Goal: Entertainment & Leisure: Consume media (video, audio)

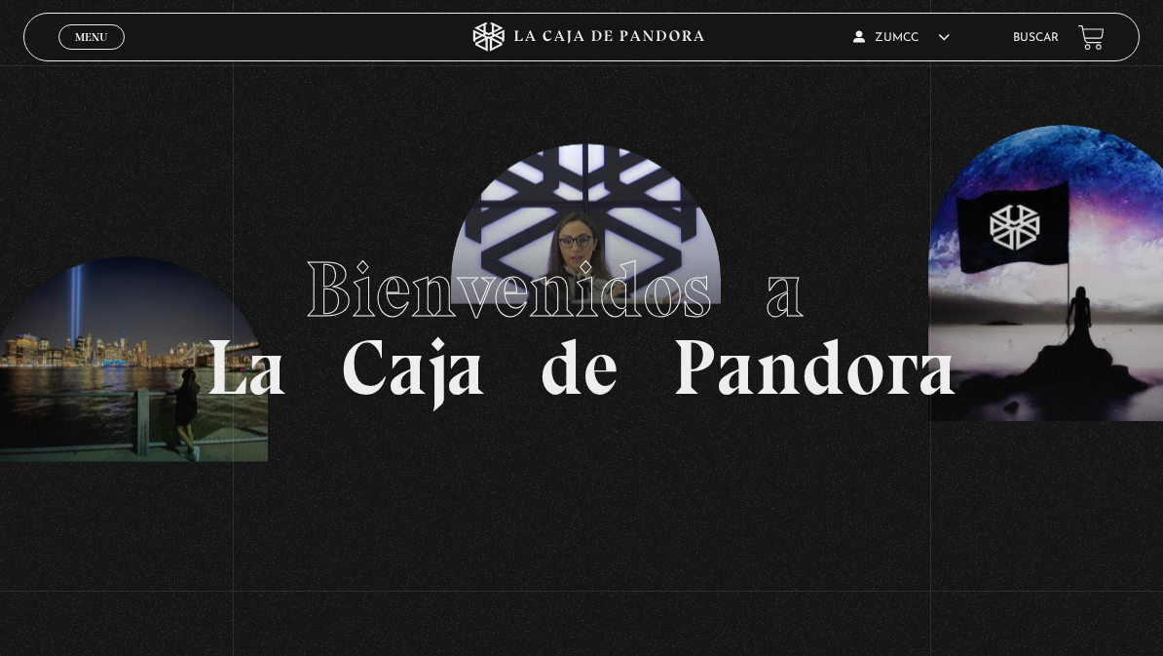
click at [93, 46] on link "Menu Cerrar" at bounding box center [91, 36] width 66 height 25
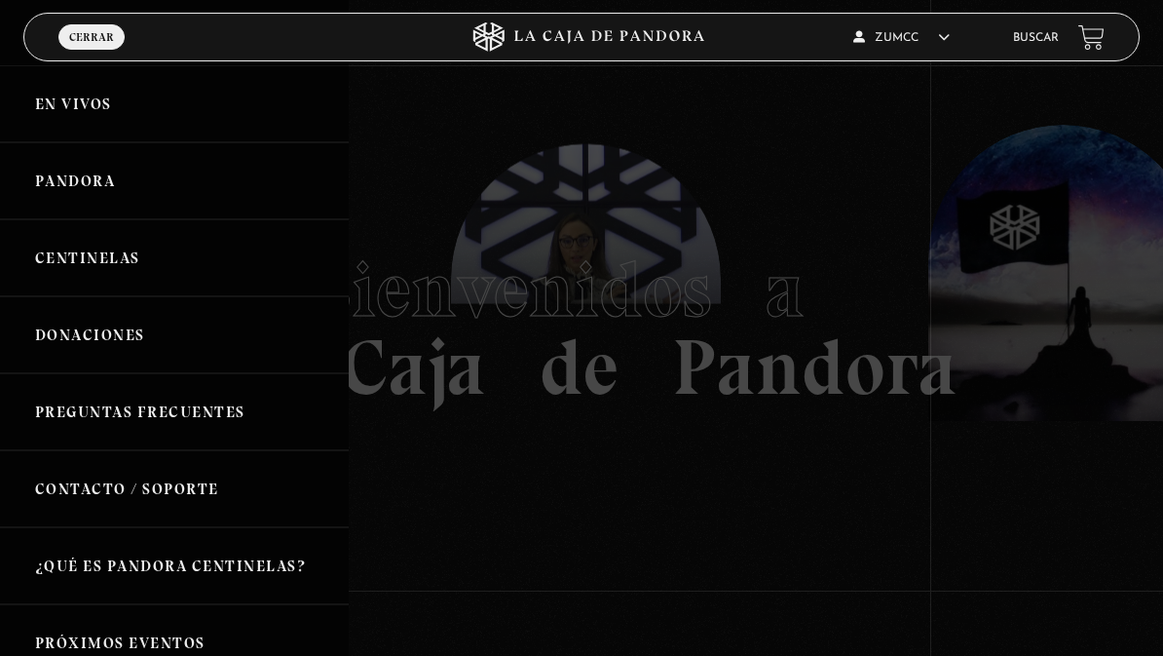
click at [73, 178] on link "Pandora" at bounding box center [174, 180] width 349 height 77
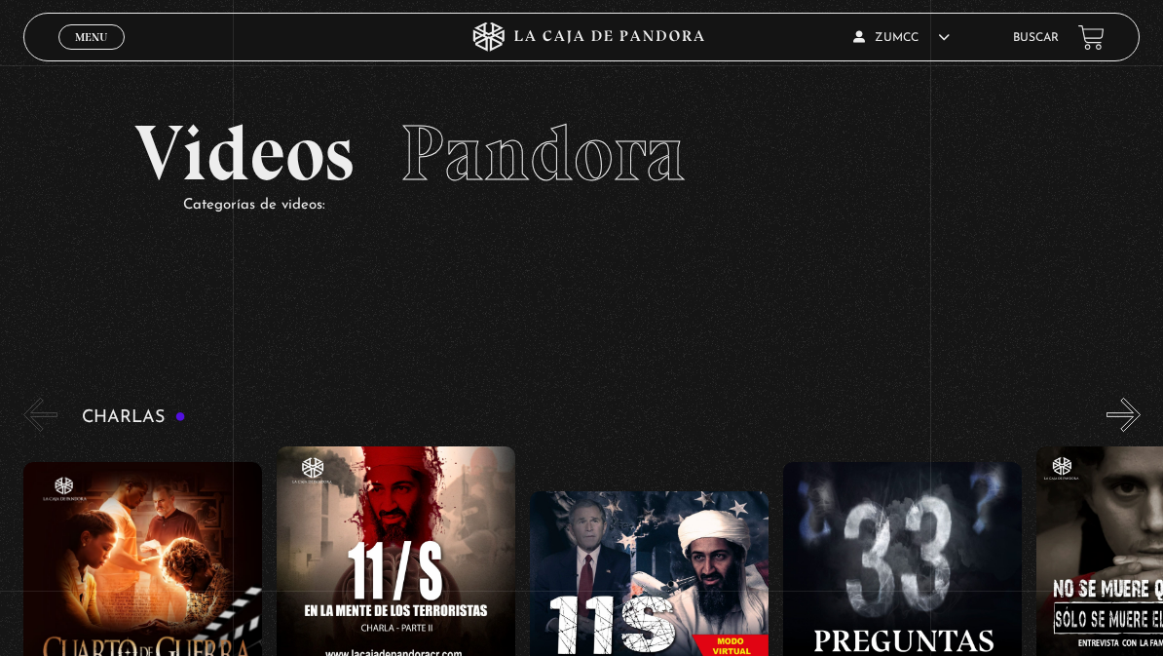
click at [87, 41] on span "Menu" at bounding box center [91, 37] width 32 height 12
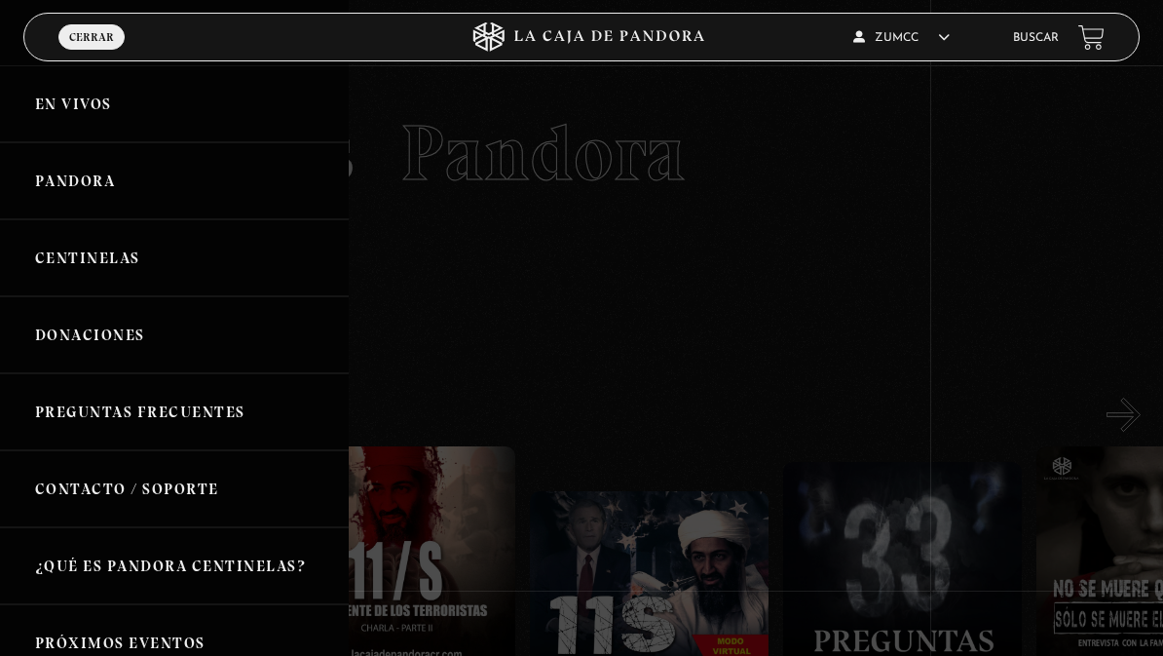
click at [80, 106] on link "En vivos" at bounding box center [174, 103] width 349 height 77
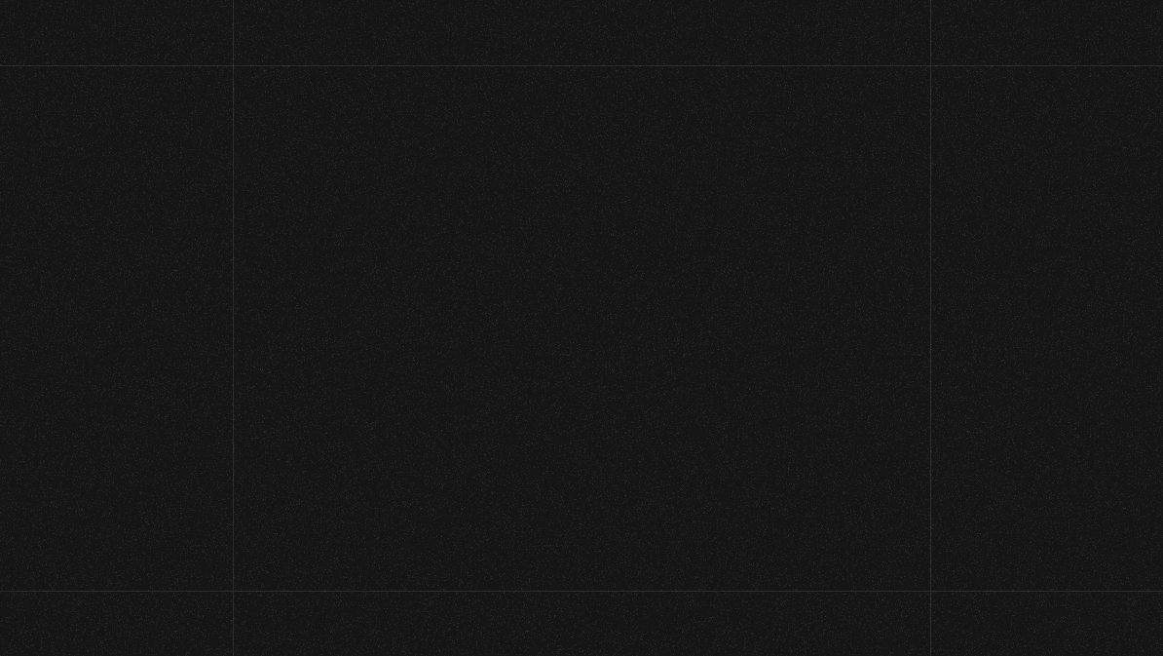
click at [76, 99] on section "En Vivos" at bounding box center [581, 177] width 1163 height 224
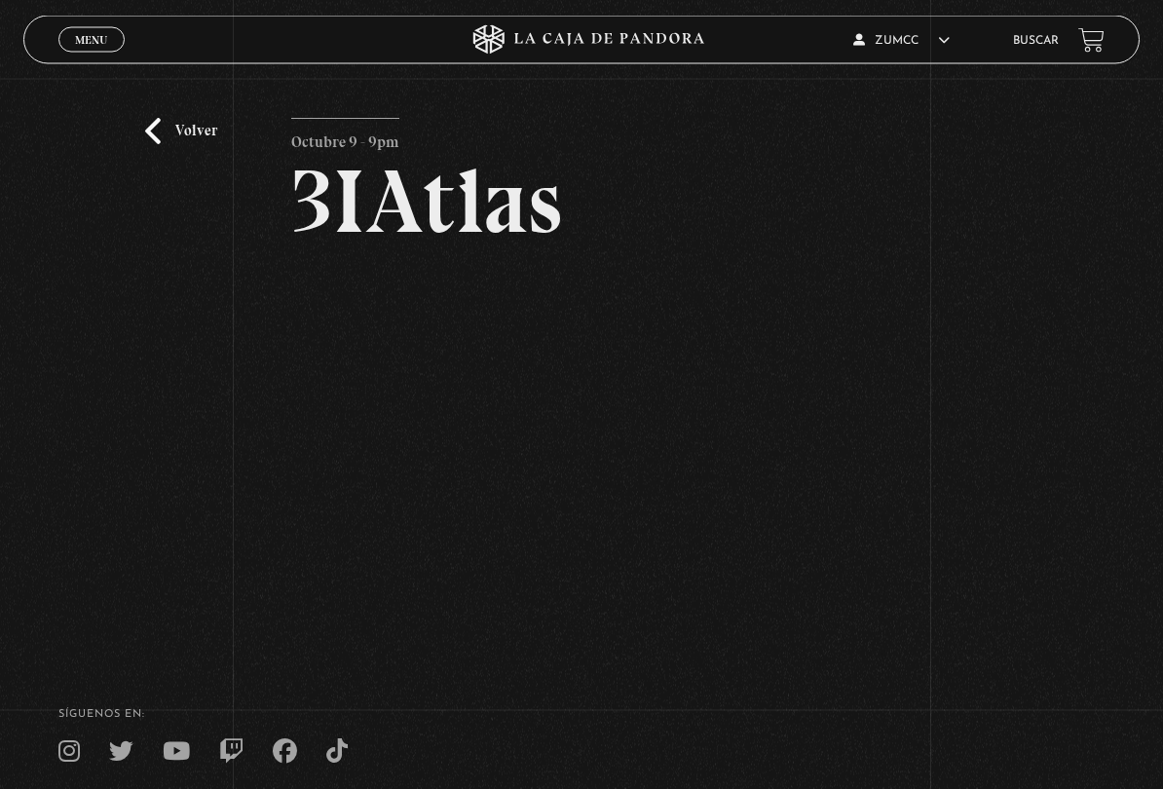
click at [1073, 511] on div "Volver Octubre 9 - 9pm 3IAtlas" at bounding box center [581, 341] width 1163 height 602
click at [1076, 634] on div "Volver Octubre 9 - 9pm 3IAtlas" at bounding box center [581, 340] width 1163 height 602
click at [1113, 655] on div "SÍguenos en:" at bounding box center [581, 736] width 1163 height 55
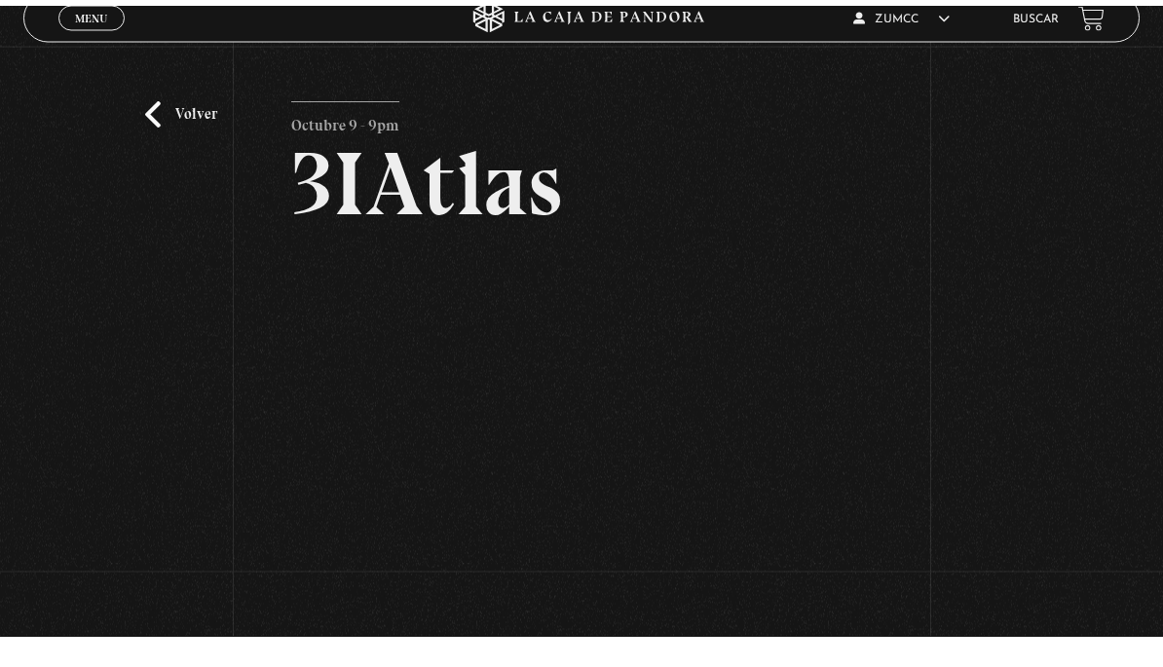
scroll to position [0, 0]
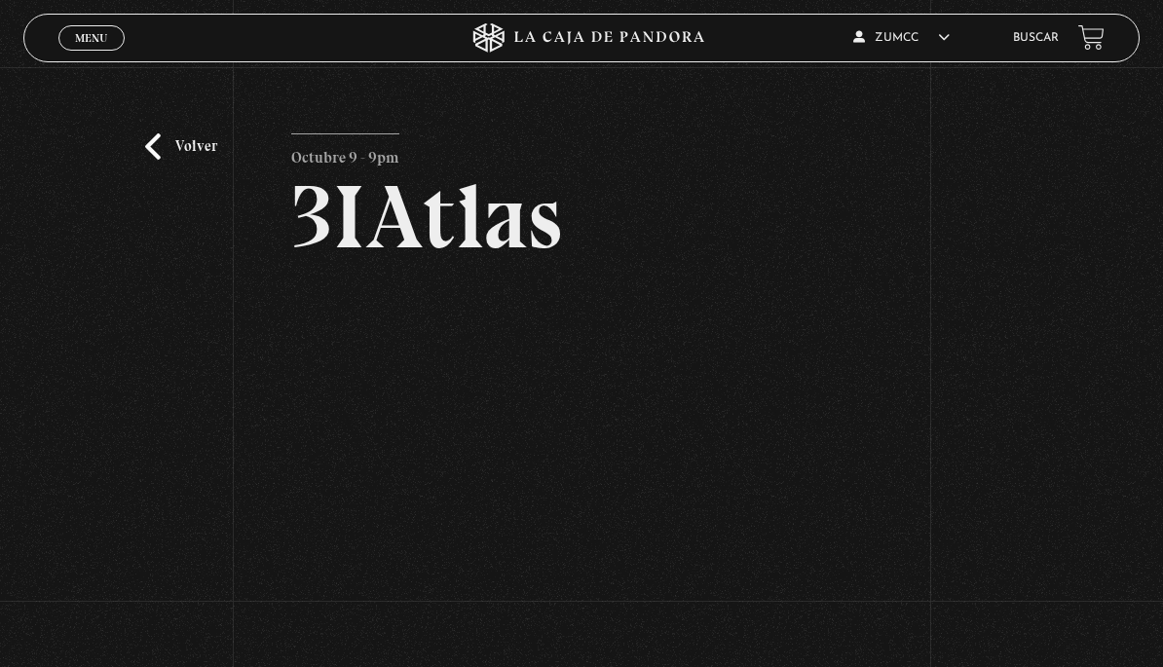
click at [166, 146] on link "Volver" at bounding box center [181, 146] width 72 height 26
click at [135, 160] on div "Volver Octubre 9 - 9pm 3IAtlas" at bounding box center [581, 362] width 1163 height 590
click at [148, 147] on link "Volver" at bounding box center [181, 146] width 72 height 26
click at [93, 34] on span "Menu" at bounding box center [91, 38] width 32 height 12
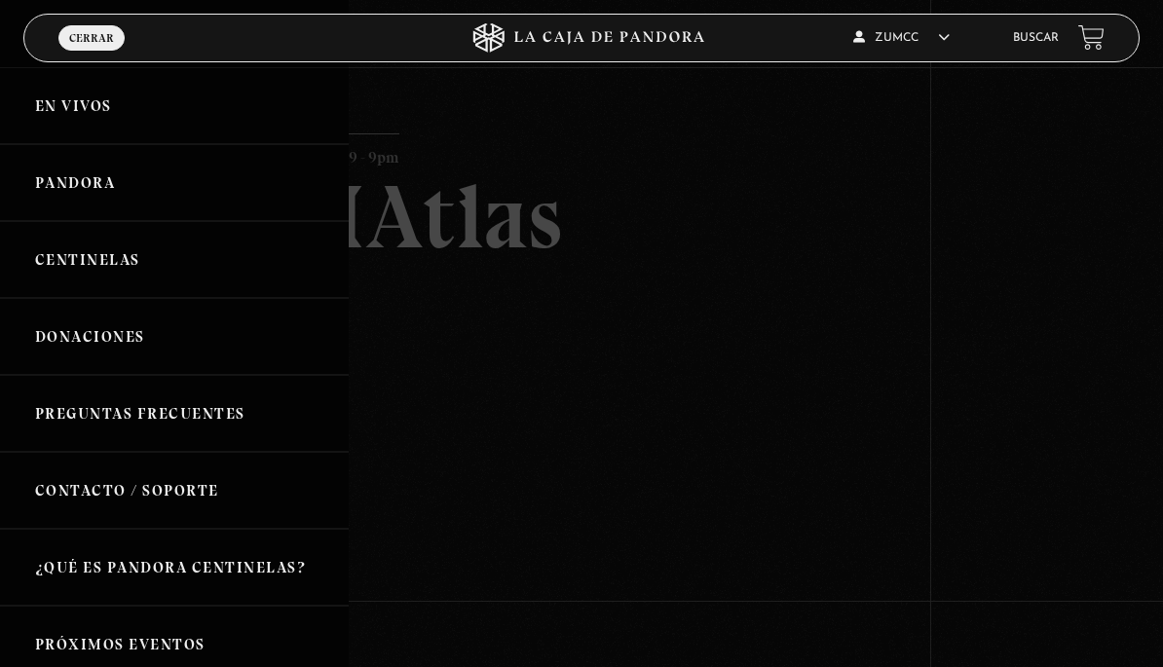
click at [92, 49] on span "Menu" at bounding box center [91, 56] width 33 height 14
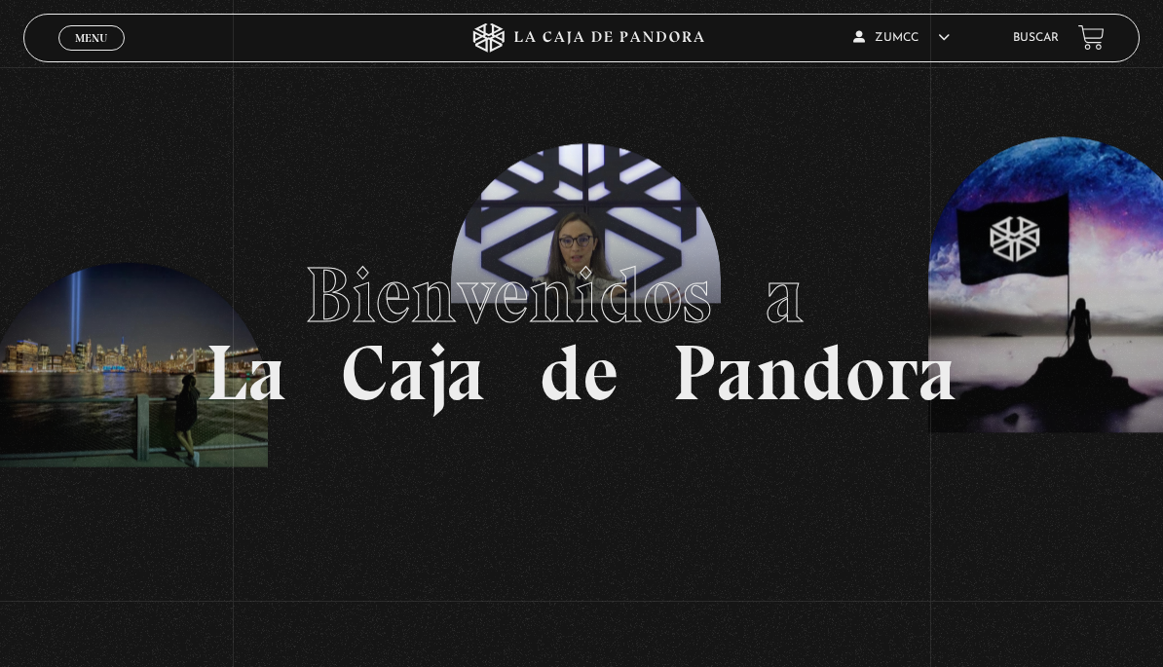
click at [97, 27] on link "Menu Cerrar" at bounding box center [91, 37] width 66 height 25
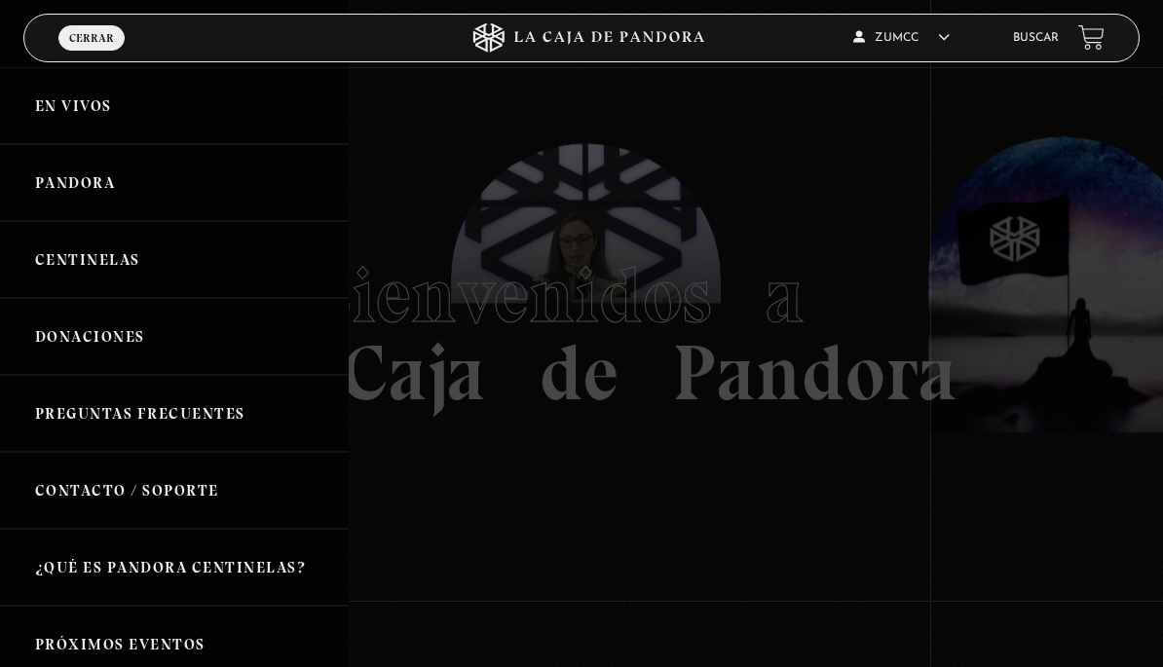
click at [87, 108] on link "En vivos" at bounding box center [174, 105] width 349 height 77
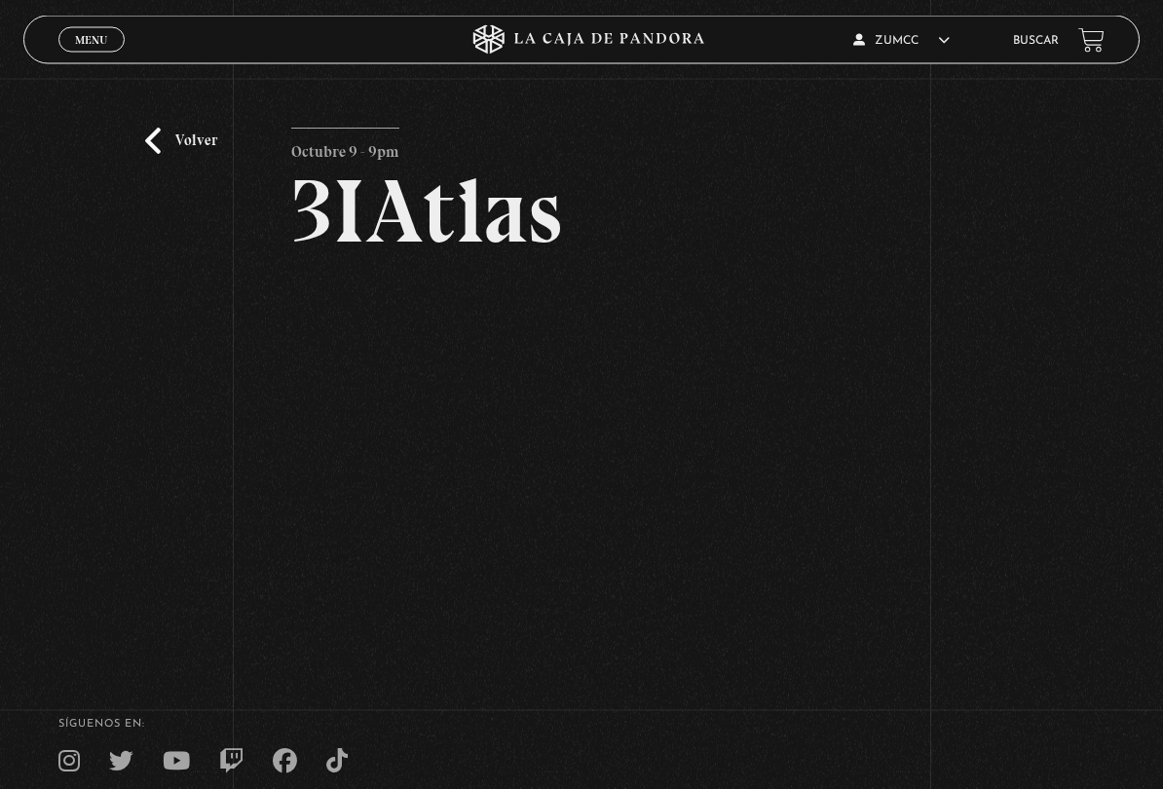
scroll to position [69, 0]
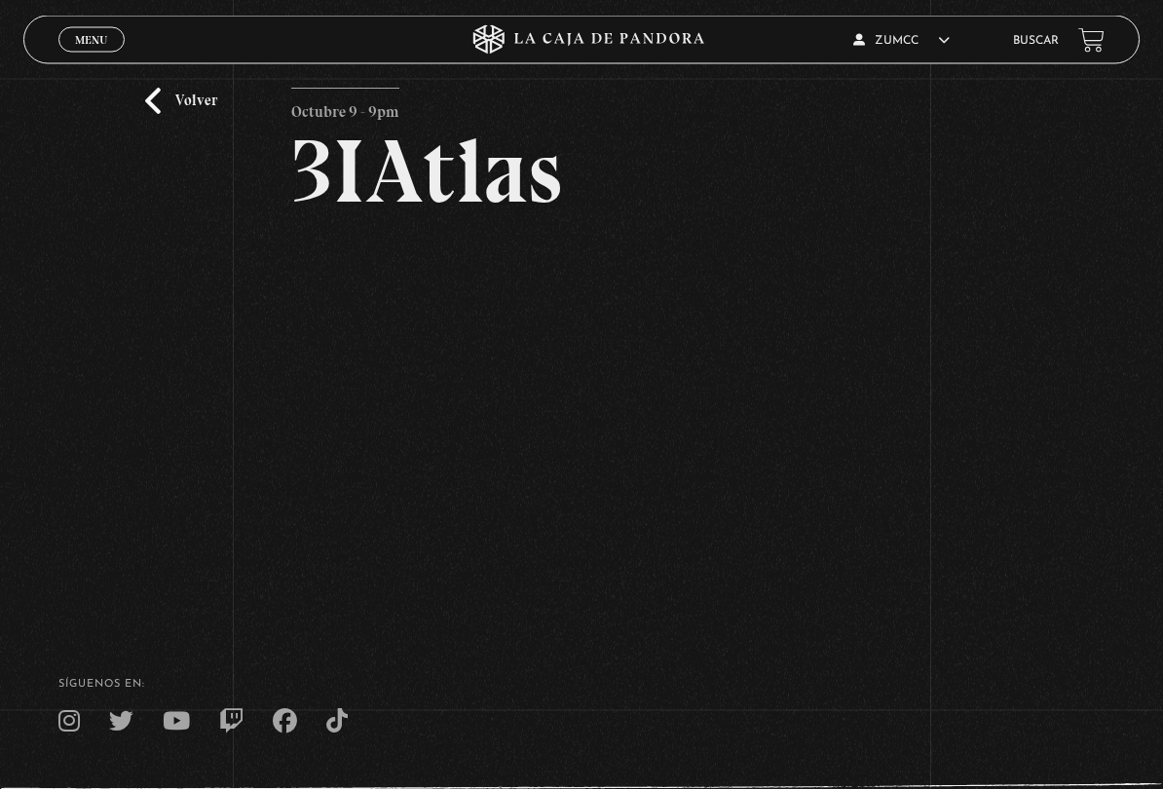
click at [973, 666] on h4 "SÍguenos en:" at bounding box center [581, 685] width 1047 height 11
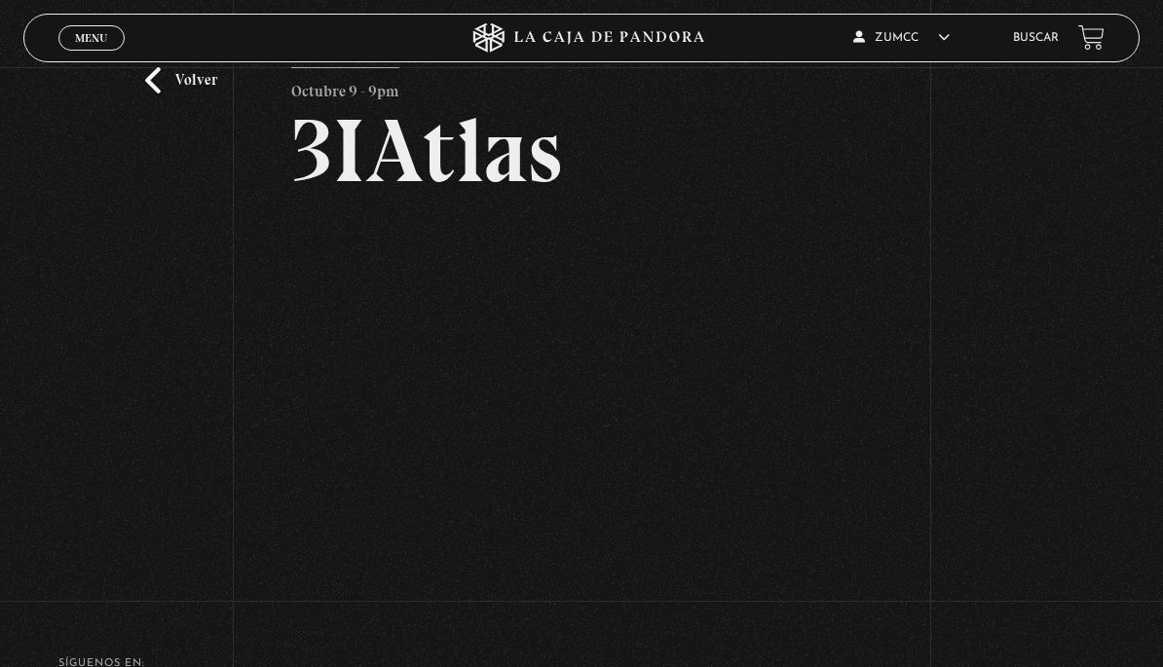
scroll to position [64, 0]
